Goal: Task Accomplishment & Management: Manage account settings

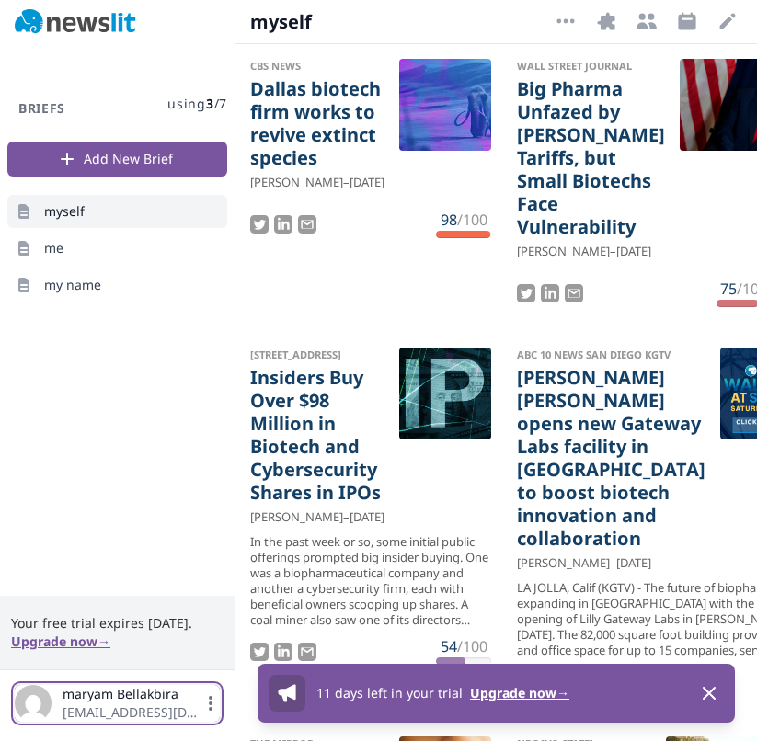
click at [131, 697] on span "[PERSON_NAME]" at bounding box center [132, 694] width 139 height 18
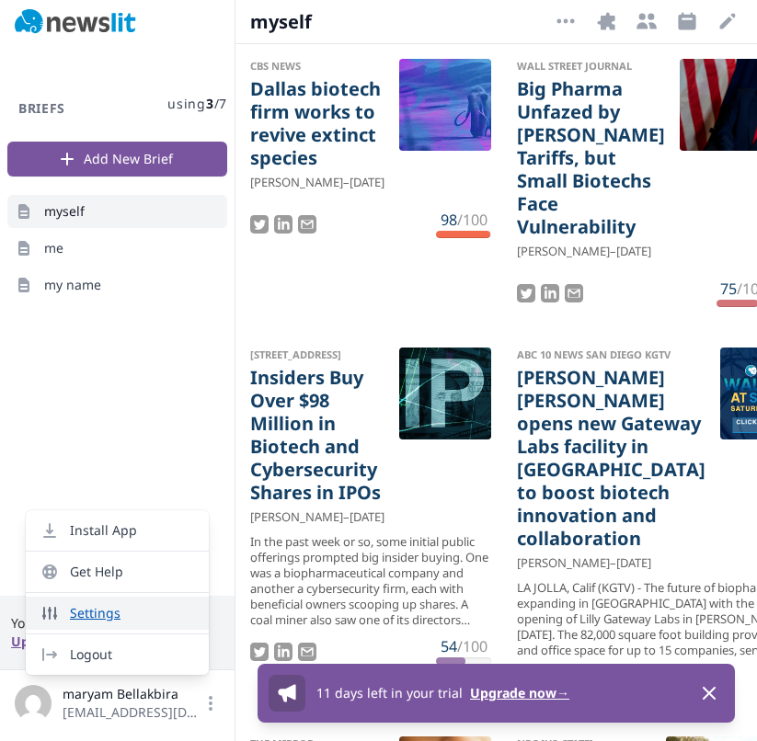
click at [149, 618] on link "Settings" at bounding box center [117, 613] width 183 height 33
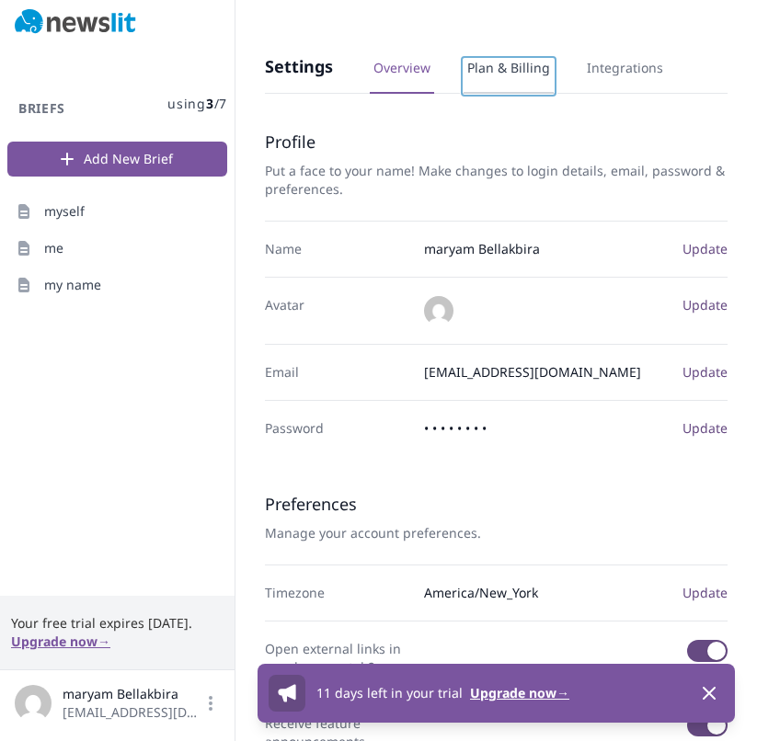
click at [487, 74] on link "Plan & Billing" at bounding box center [508, 76] width 90 height 35
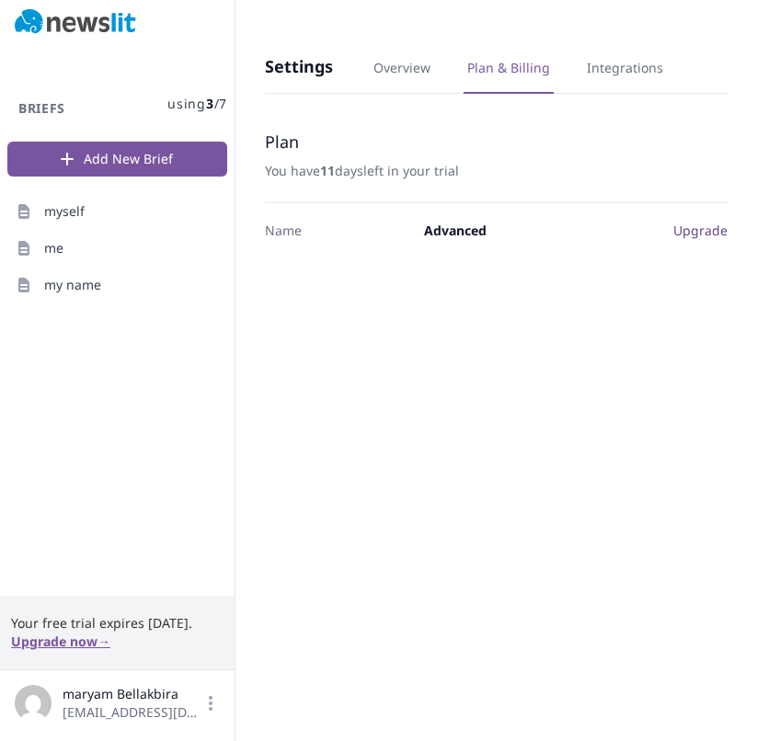
click at [455, 225] on span "Advanced" at bounding box center [455, 230] width 63 height 17
click at [610, 65] on link "Integrations" at bounding box center [625, 76] width 84 height 35
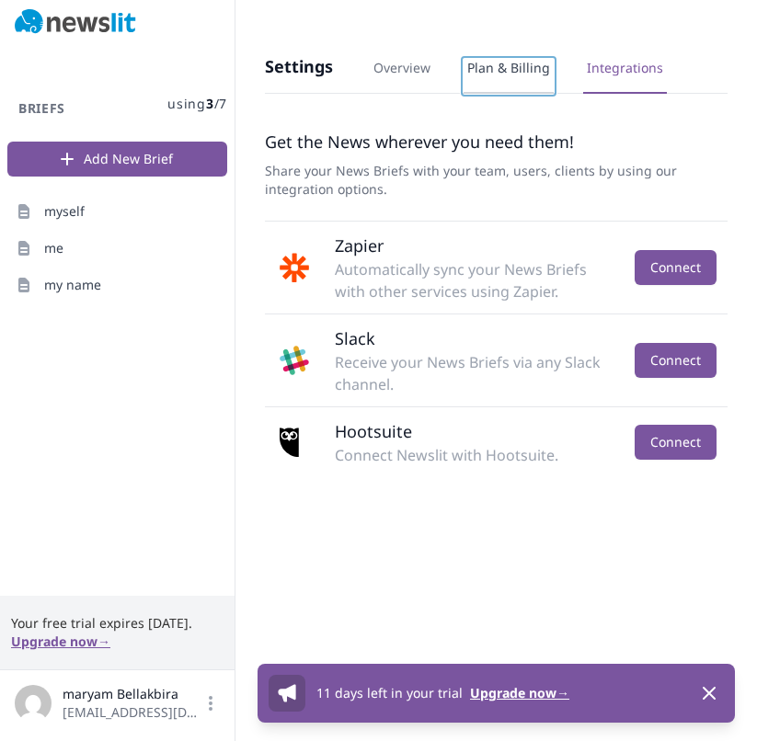
click at [509, 67] on link "Plan & Billing" at bounding box center [508, 76] width 90 height 35
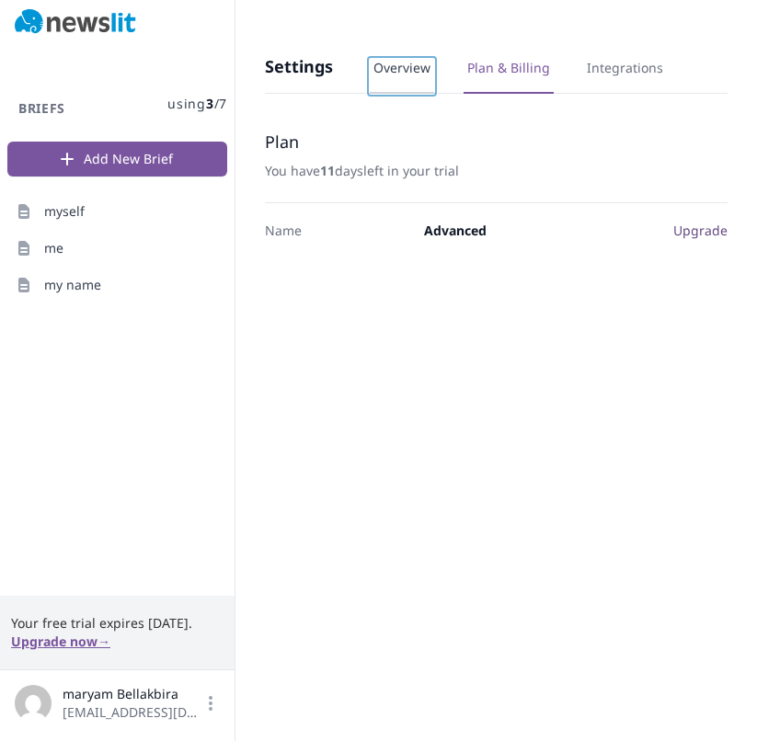
click at [413, 71] on link "Overview" at bounding box center [402, 76] width 64 height 35
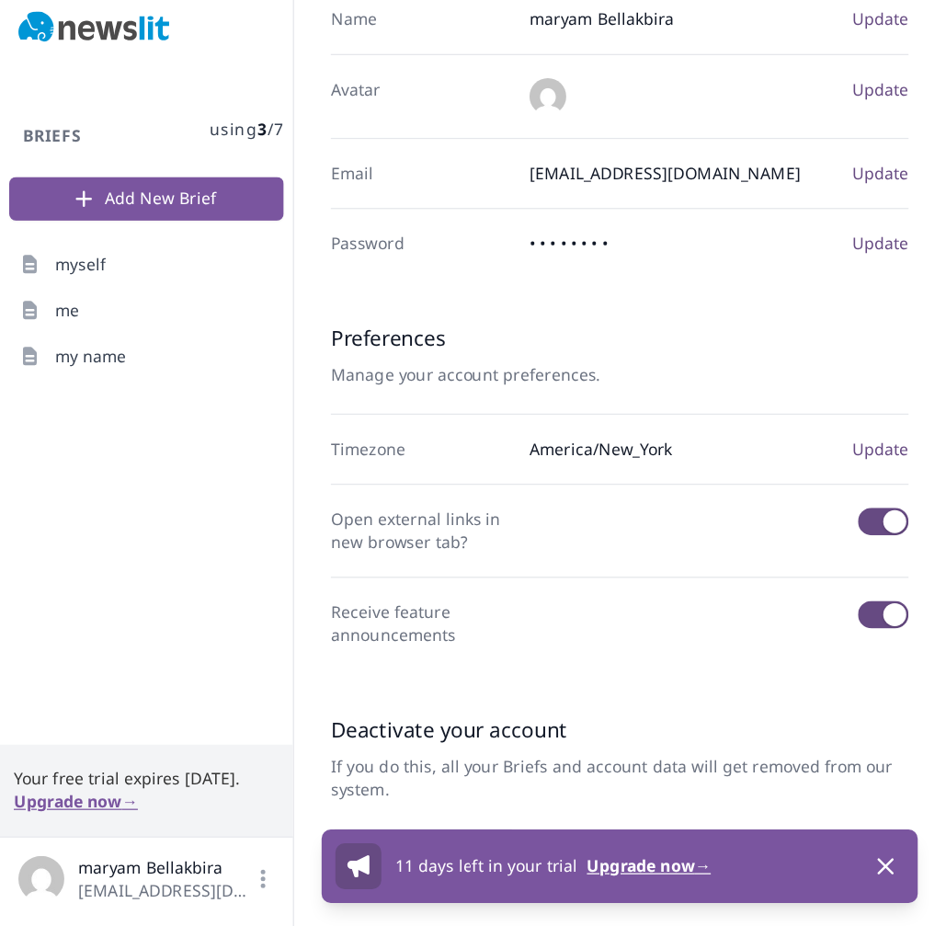
scroll to position [248, 0]
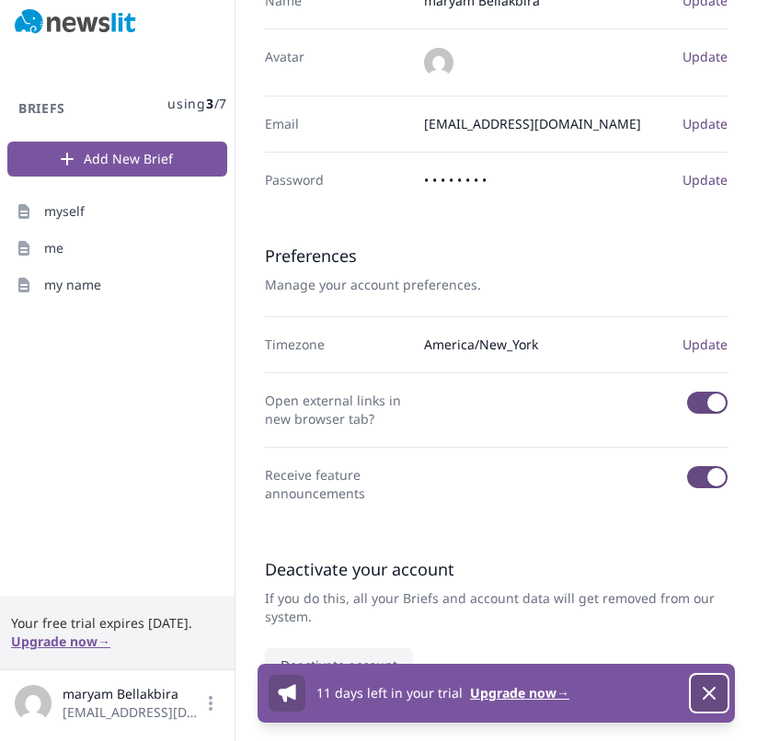
click at [713, 700] on icon "button" at bounding box center [709, 693] width 22 height 22
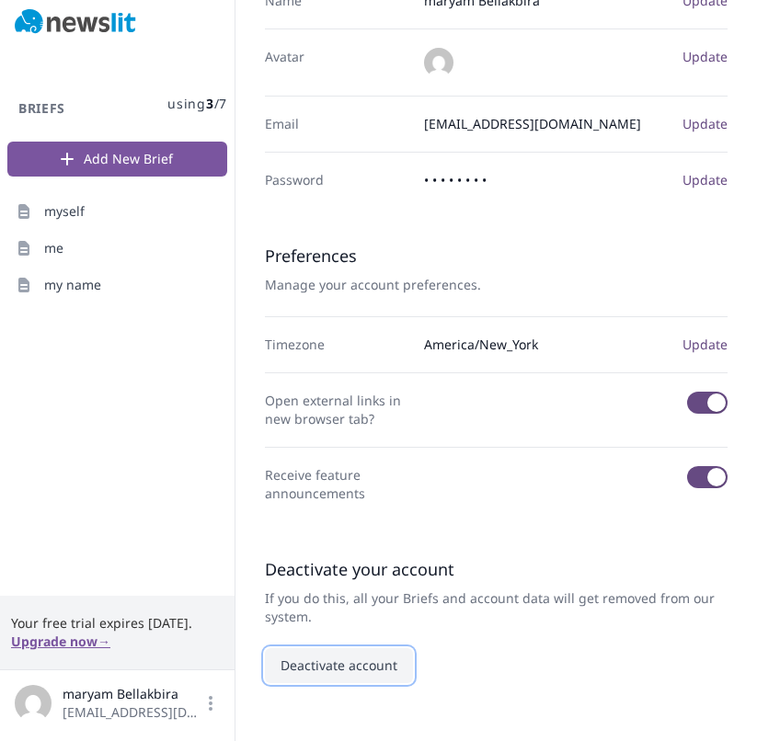
click at [327, 665] on button "Deactivate account" at bounding box center [339, 665] width 148 height 35
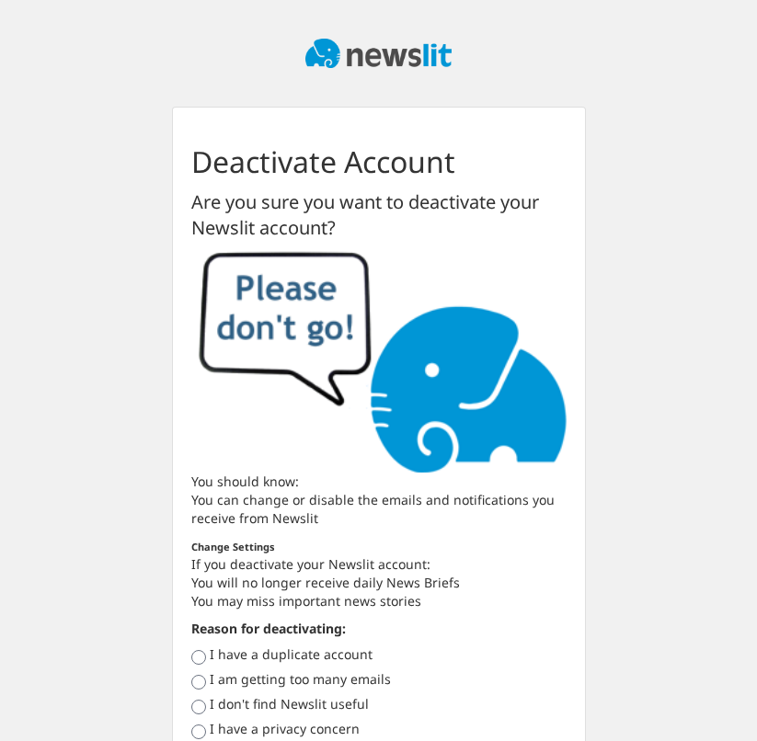
click at [609, 628] on div "Deactivate Account Are you sure you want to deactivate your Newslit account? Yo…" at bounding box center [379, 583] width 662 height 952
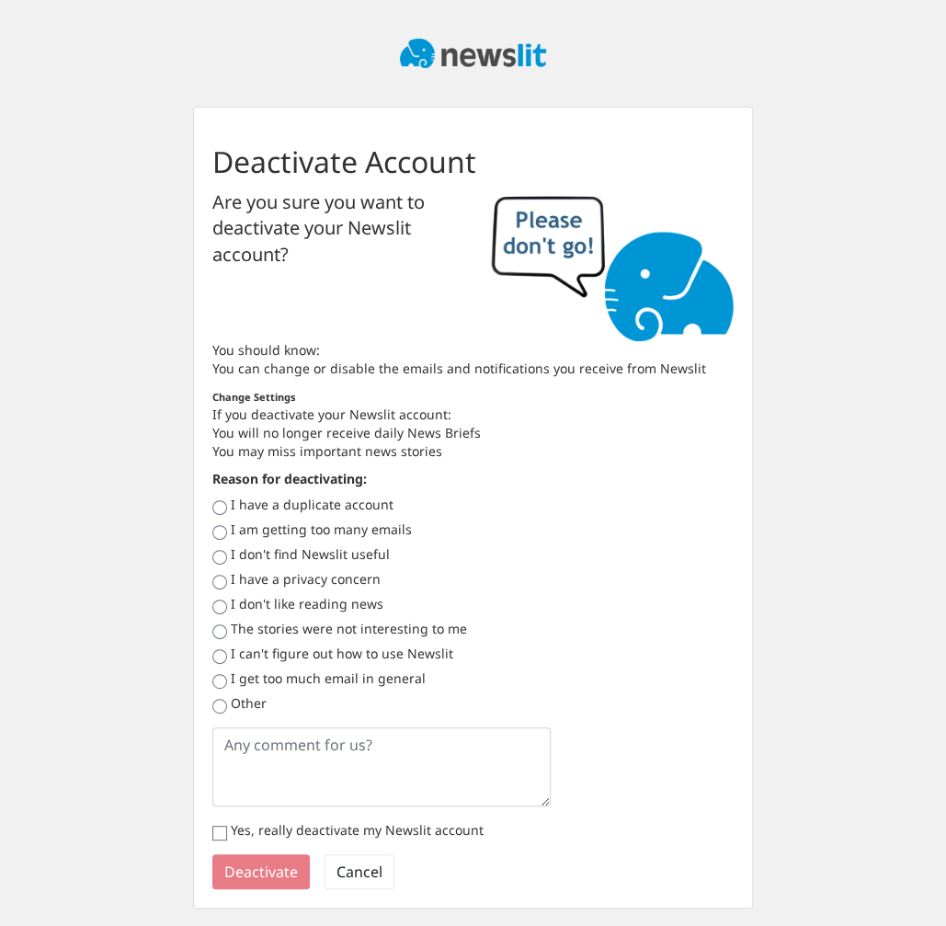
click at [315, 506] on label "I have a duplicate account" at bounding box center [312, 505] width 163 height 18
click at [227, 506] on input "I have a duplicate account" at bounding box center [219, 507] width 15 height 15
radio input "true"
click at [13, 91] on div "Deactivate Account Are you sure you want to deactivate your Newslit account? Yo…" at bounding box center [473, 454] width 946 height 908
click at [231, 547] on label "I don't find Newslit useful" at bounding box center [310, 554] width 159 height 18
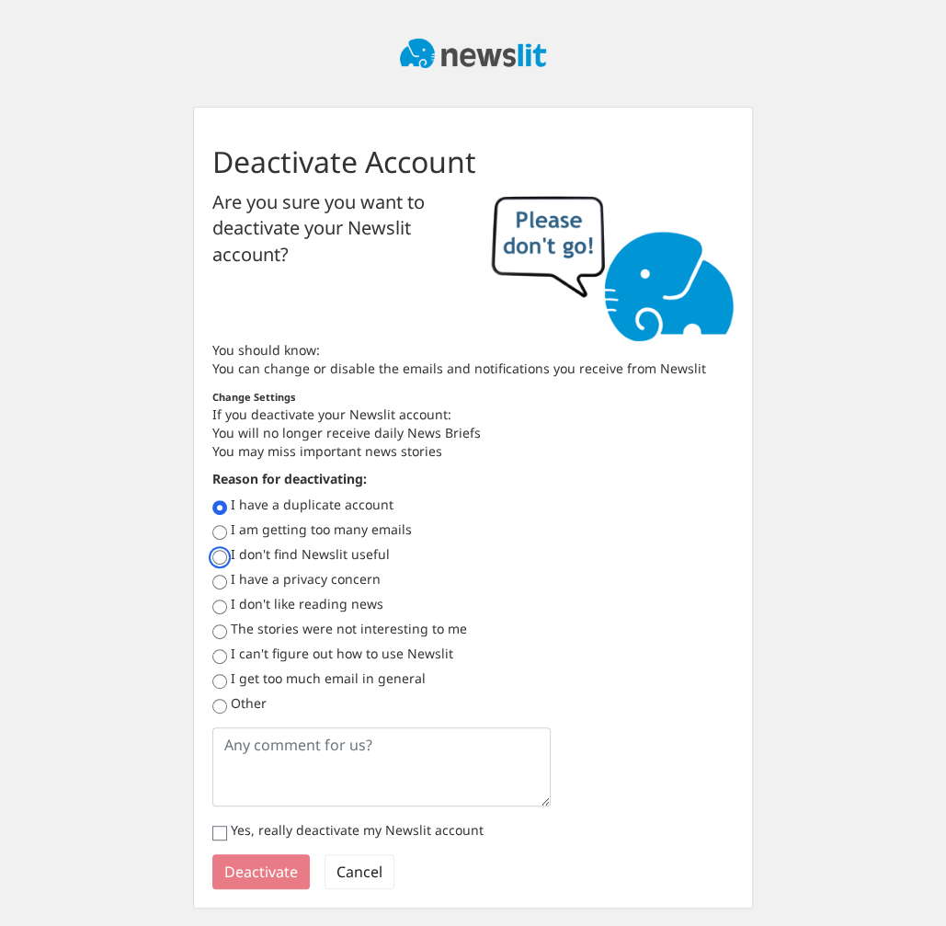
click at [227, 550] on input "I don't find Newslit useful" at bounding box center [219, 557] width 15 height 15
radio input "true"
click at [220, 740] on input "Yes, really deactivate my Newslit account" at bounding box center [219, 833] width 15 height 15
checkbox input "true"
click at [245, 740] on button "Deactivate" at bounding box center [260, 871] width 97 height 35
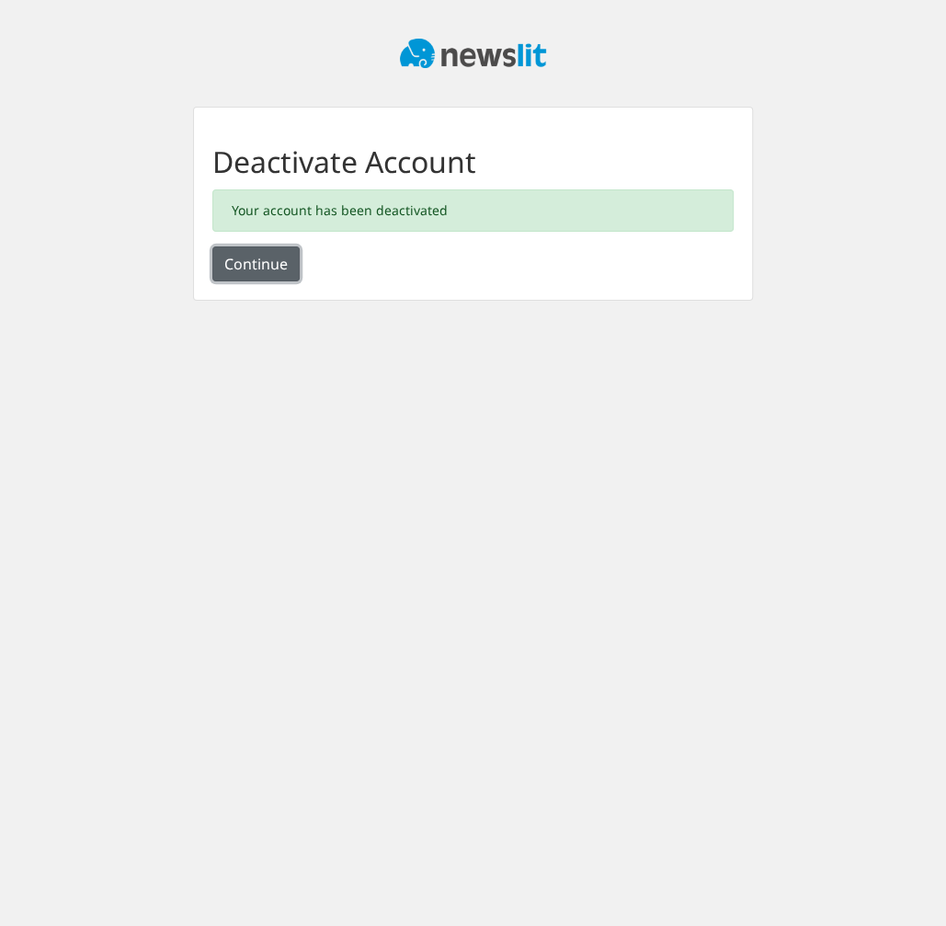
click at [275, 254] on button "Continue" at bounding box center [255, 263] width 87 height 35
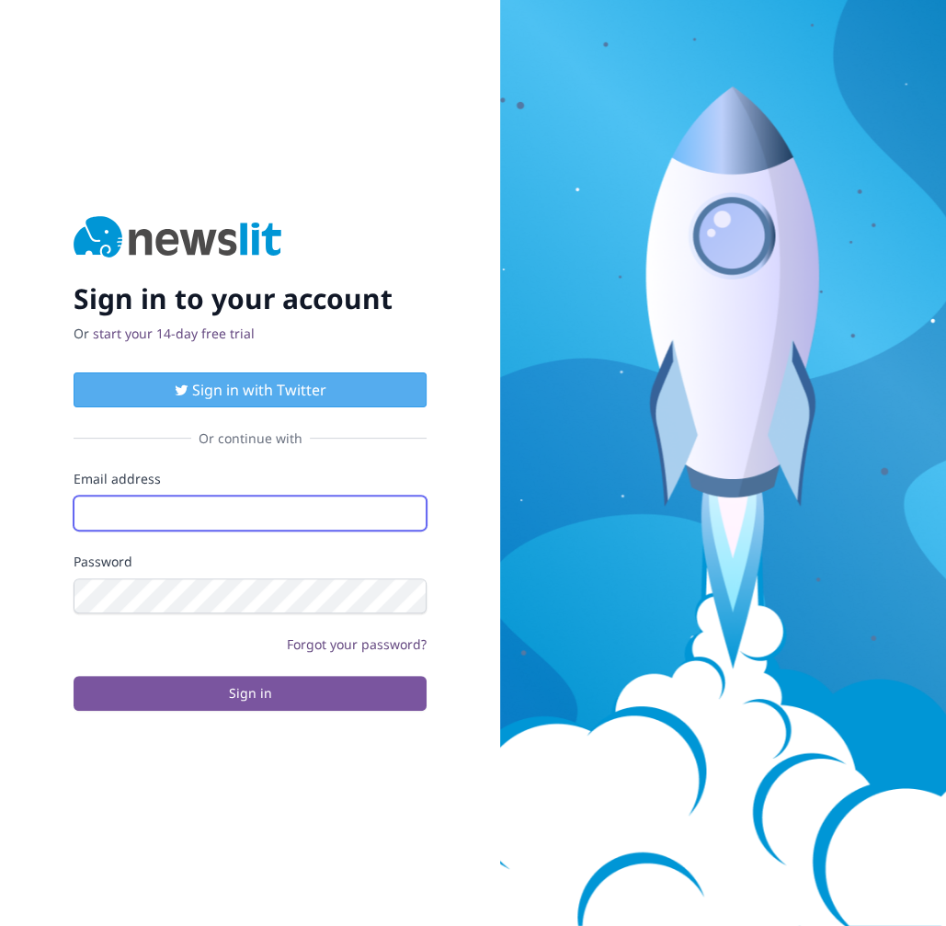
type input "[EMAIL_ADDRESS][DOMAIN_NAME]"
